Goal: Communication & Community: Answer question/provide support

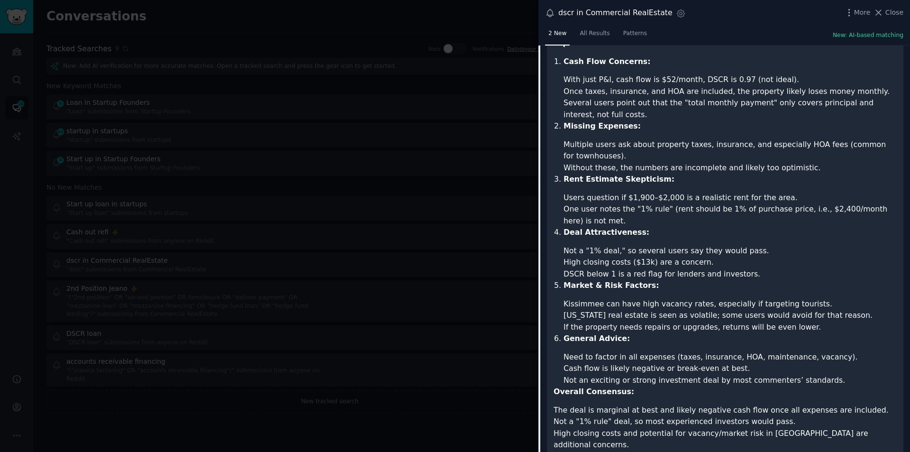
scroll to position [351, 0]
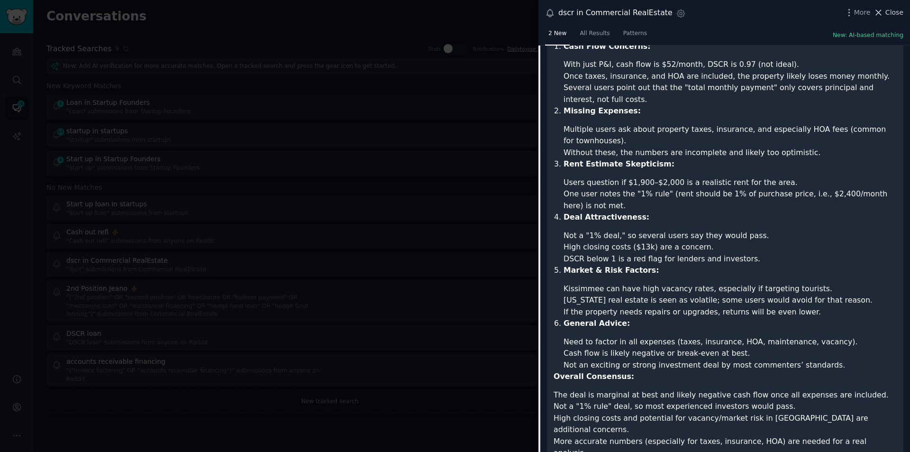
click at [901, 12] on span "Close" at bounding box center [895, 13] width 18 height 10
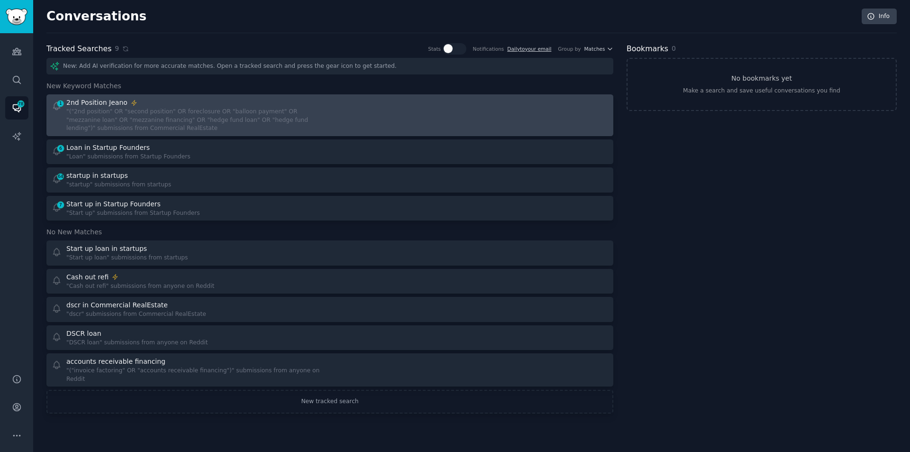
click at [163, 110] on div ""("2nd position" OR "second position" OR foreclosure OR "balloon payment" OR "m…" at bounding box center [194, 120] width 257 height 25
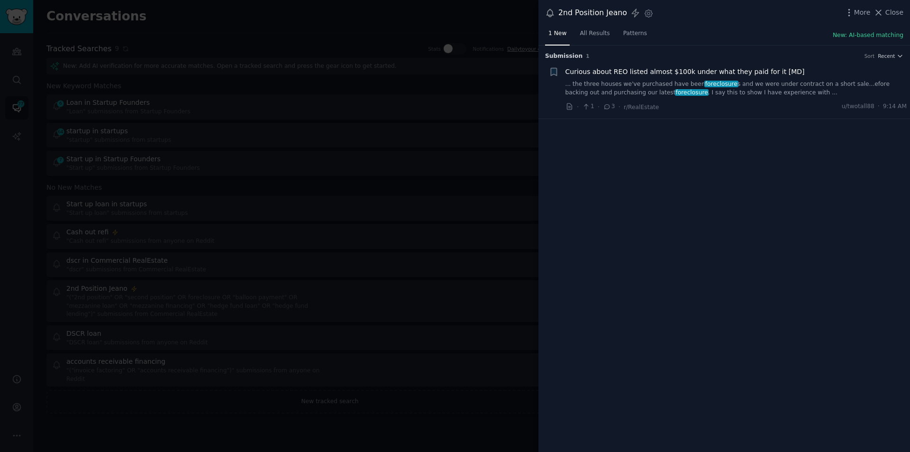
click at [599, 79] on div "Curious about REO listed almost $100k under what they paid for it [MD] ... the …" at bounding box center [737, 82] width 342 height 30
click at [603, 88] on link "... the three houses we've purchased have been foreclosure s and we were under …" at bounding box center [737, 88] width 342 height 17
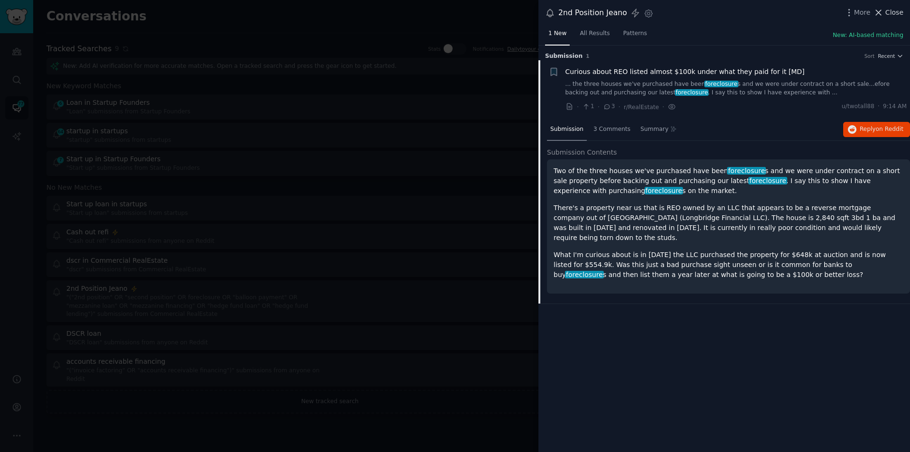
click at [897, 10] on span "Close" at bounding box center [895, 13] width 18 height 10
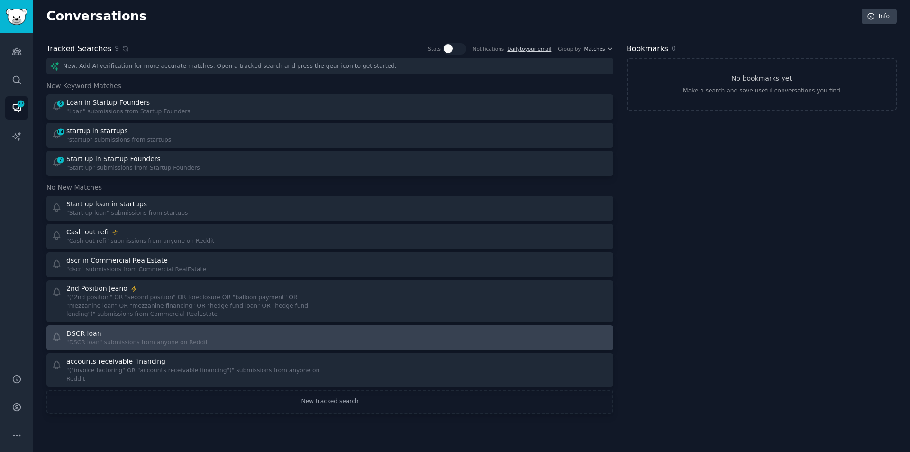
click at [119, 334] on div "DSCR loan" at bounding box center [136, 334] width 141 height 10
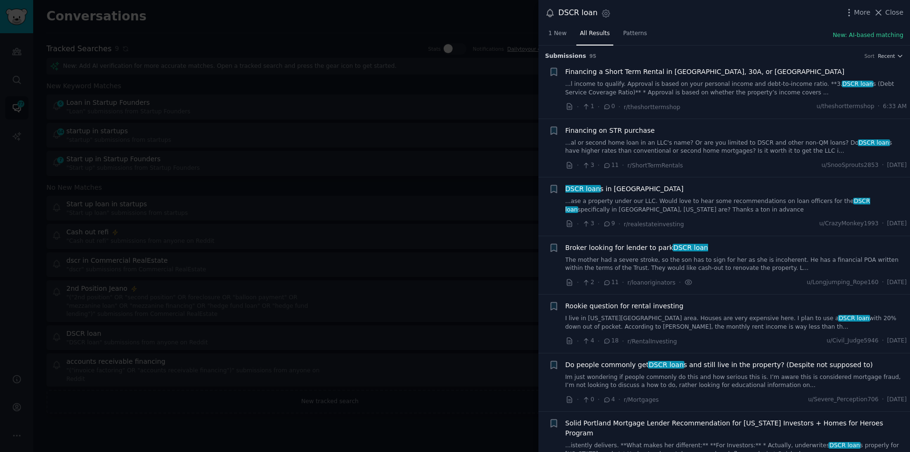
click at [733, 142] on link "...al or second home loan in an LLC's name? Or are you limited to DSCR and othe…" at bounding box center [737, 147] width 342 height 17
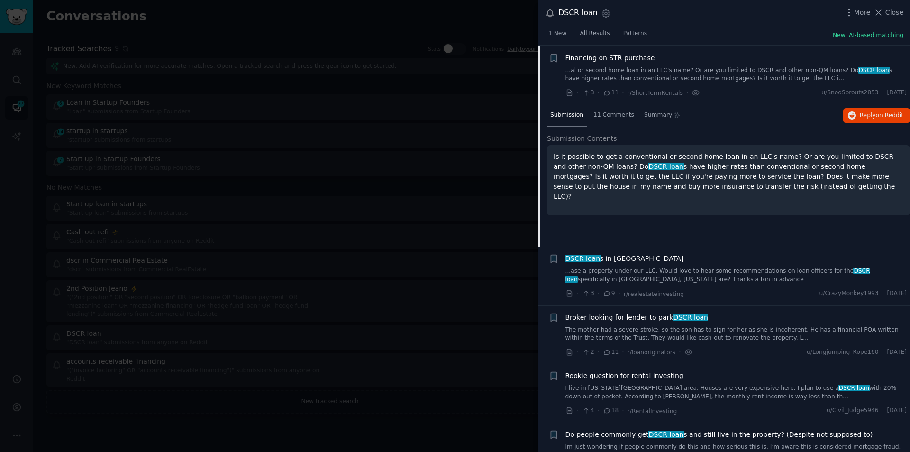
scroll to position [73, 0]
click at [858, 114] on button "Reply on Reddit" at bounding box center [877, 114] width 67 height 15
